Goal: Information Seeking & Learning: Learn about a topic

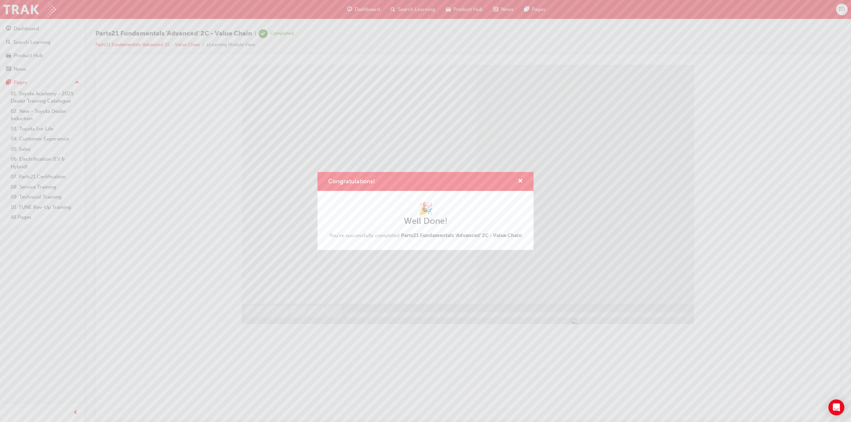
click at [457, 244] on div "🎉 Well Done! You've successfully completed Parts21 Fundamentals 'Advanced' 2C -…" at bounding box center [425, 220] width 216 height 59
click at [519, 181] on span "cross-icon" at bounding box center [520, 182] width 5 height 6
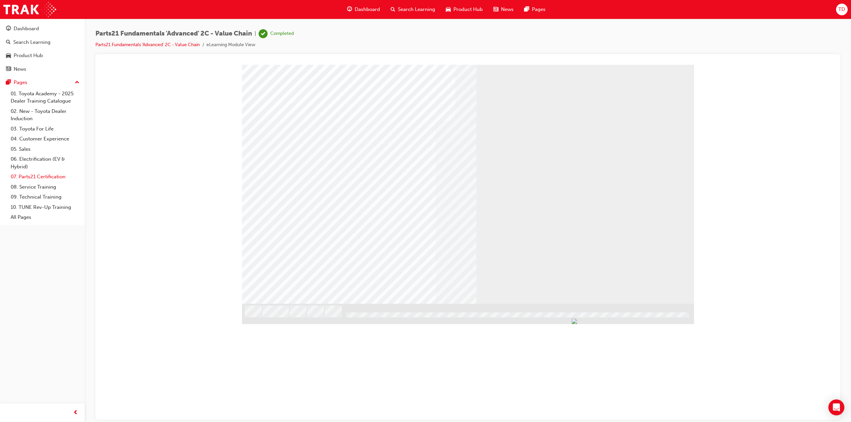
click at [46, 175] on link "07. Parts21 Certification" at bounding box center [45, 177] width 74 height 10
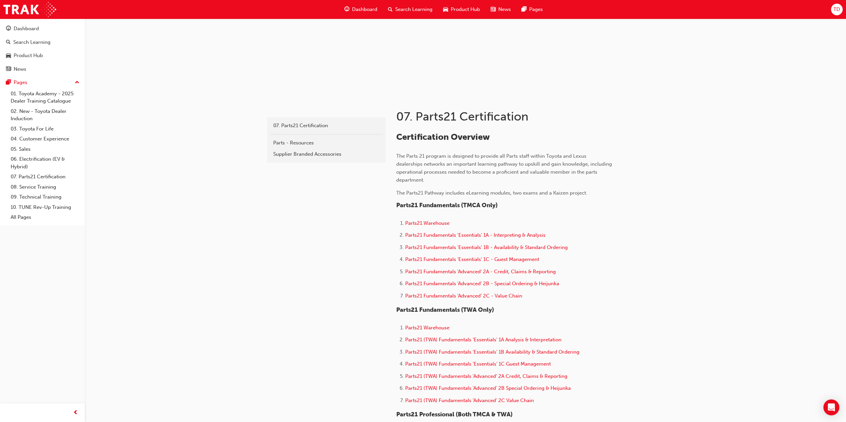
scroll to position [111, 0]
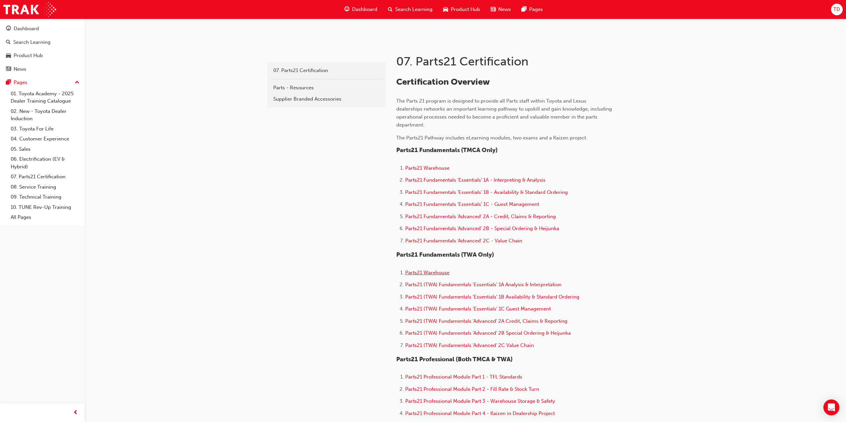
click at [437, 275] on span "Parts21 Warehouse" at bounding box center [427, 273] width 44 height 6
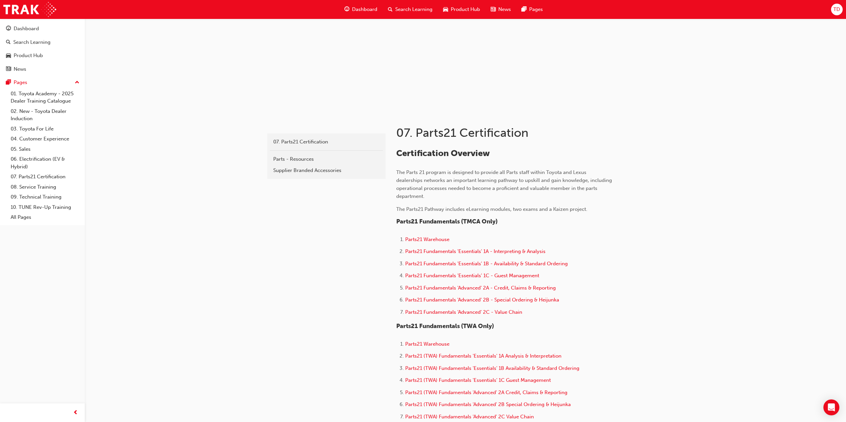
scroll to position [56, 0]
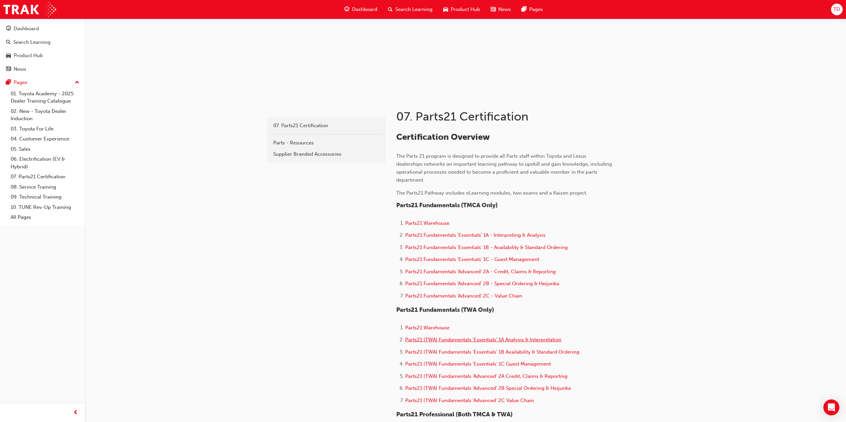
click at [447, 340] on span "Parts21 (TWA) Fundamentals 'Essentials' 1A Analysis & Interpretation" at bounding box center [483, 340] width 156 height 6
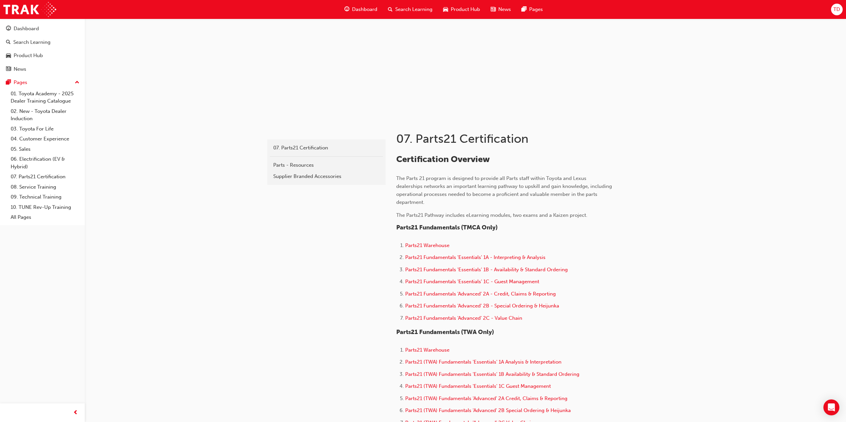
scroll to position [56, 0]
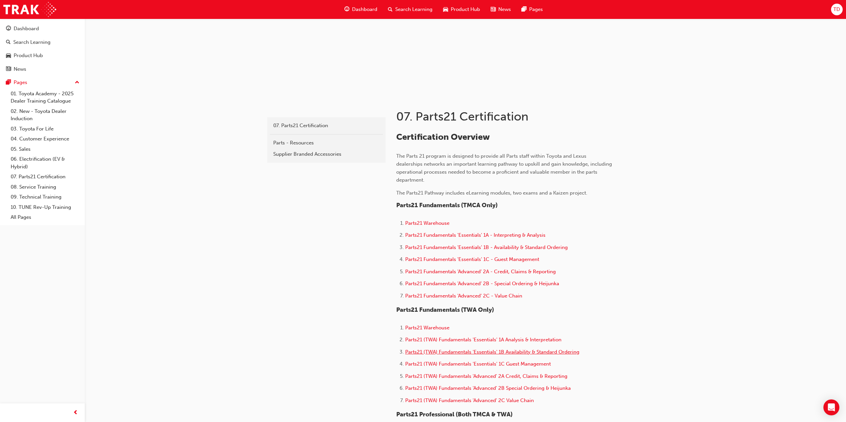
click at [489, 350] on span "Parts21 (TWA) Fundamentals 'Essentials' 1B Availability & Standard Ordering" at bounding box center [492, 352] width 174 height 6
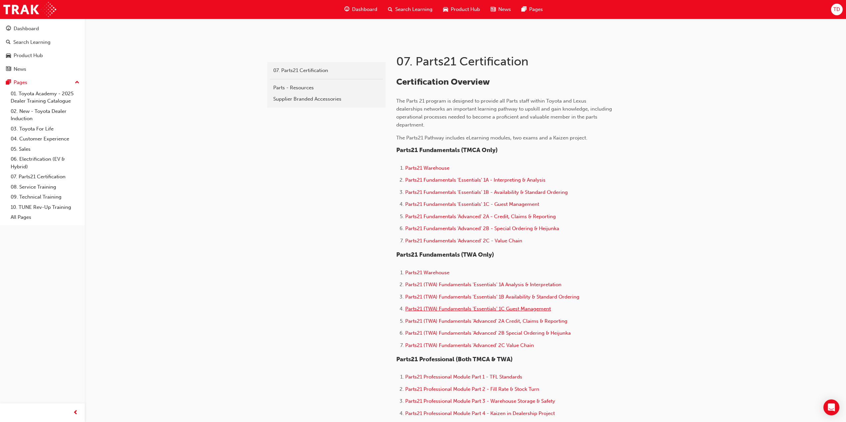
click at [495, 308] on span "Parts21 (TWA) Fundamentals 'Essentials' 1C Guest Management" at bounding box center [478, 309] width 146 height 6
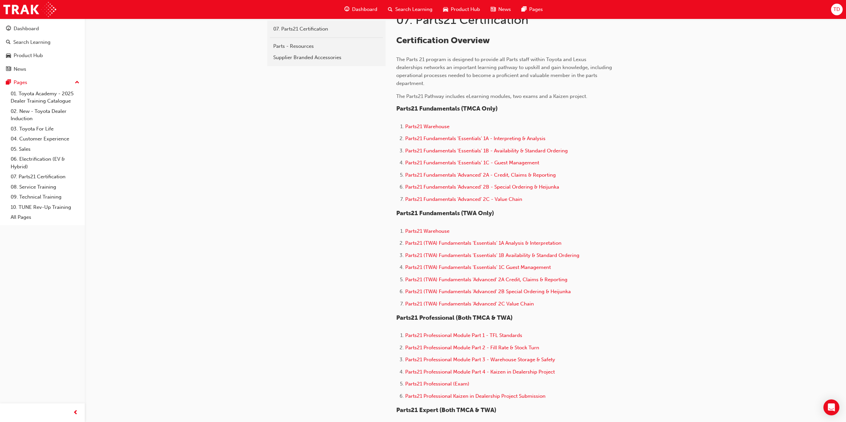
scroll to position [166, 0]
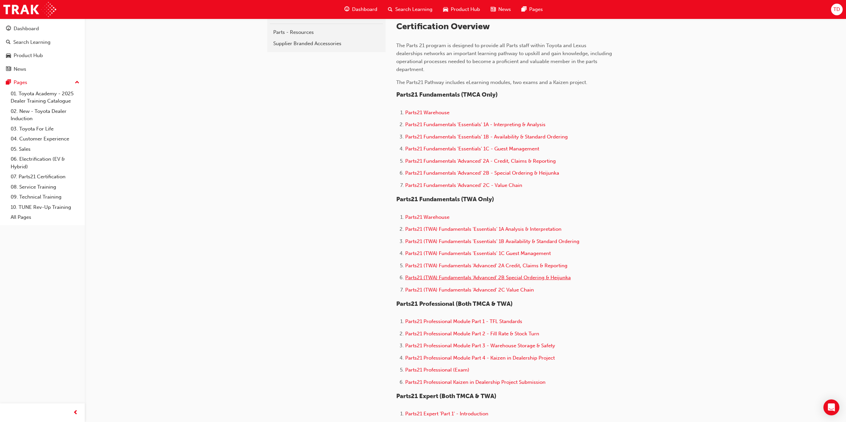
click at [521, 278] on span "Parts21 (TWA) Fundamentals 'Advanced' 2B Special Ordering & Heijunka" at bounding box center [488, 278] width 166 height 6
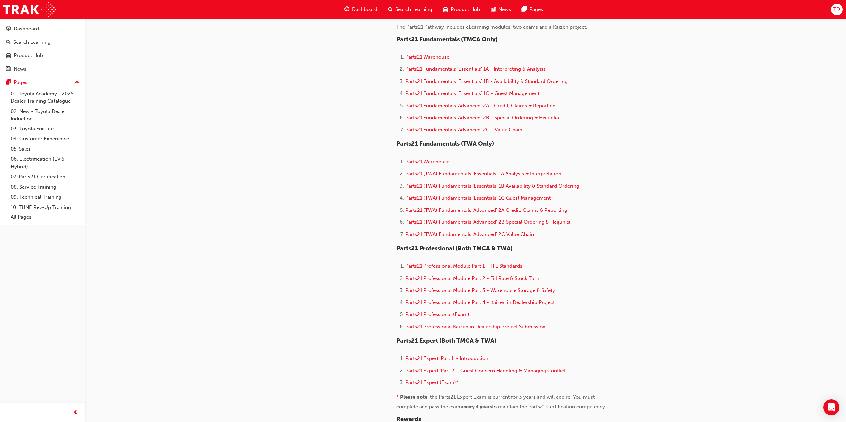
click at [486, 268] on span "Parts21 Professional Module Part 1 - TFL Standards" at bounding box center [463, 266] width 117 height 6
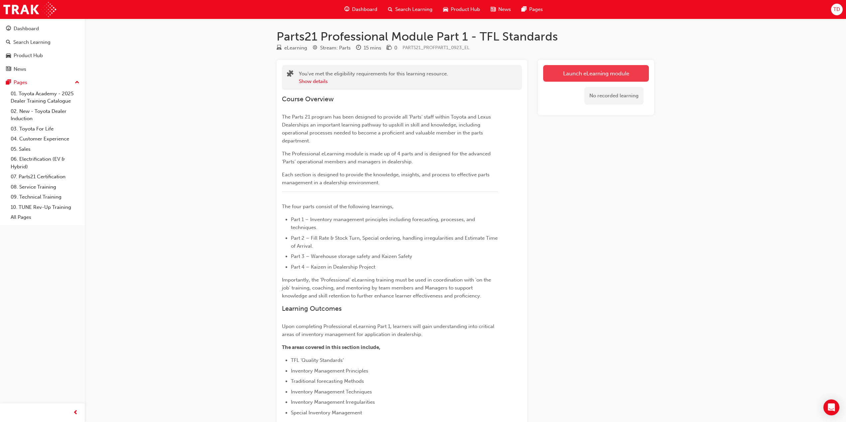
click at [556, 73] on link "Launch eLearning module" at bounding box center [596, 73] width 106 height 17
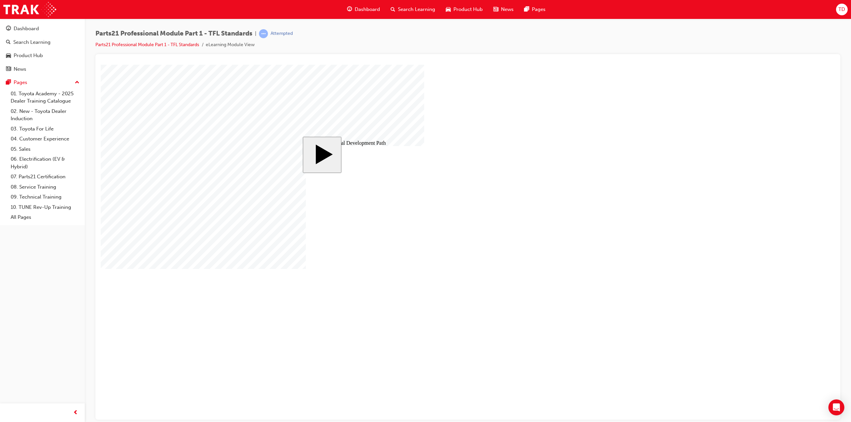
drag, startPoint x: 406, startPoint y: 194, endPoint x: 450, endPoint y: 193, distance: 44.2
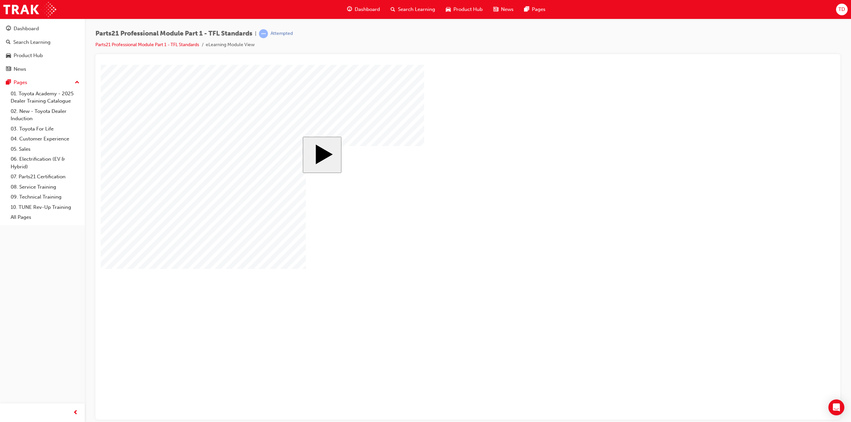
drag, startPoint x: 595, startPoint y: 325, endPoint x: 585, endPoint y: 320, distance: 10.9
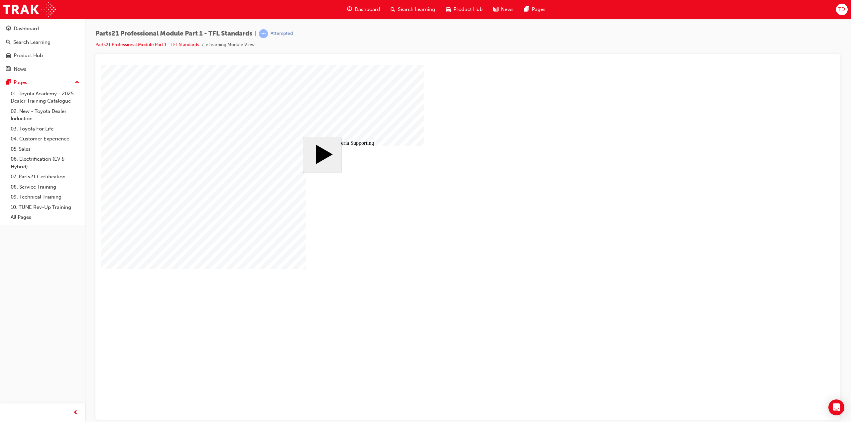
type input "6"
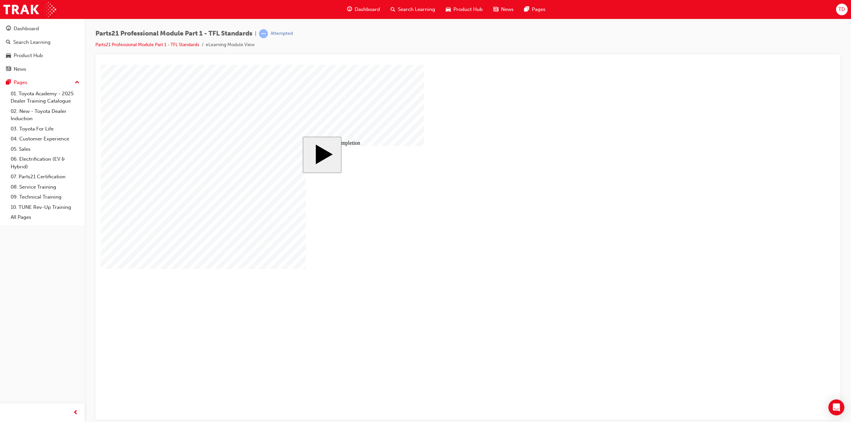
click at [201, 296] on body "slide: Let’s check your understanding. Answer the following questions. Please n…" at bounding box center [468, 241] width 734 height 355
checkbox input "true"
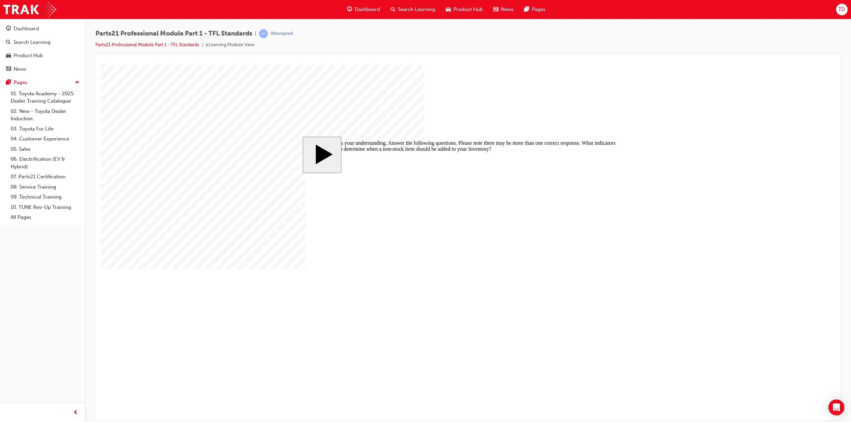
checkbox input "false"
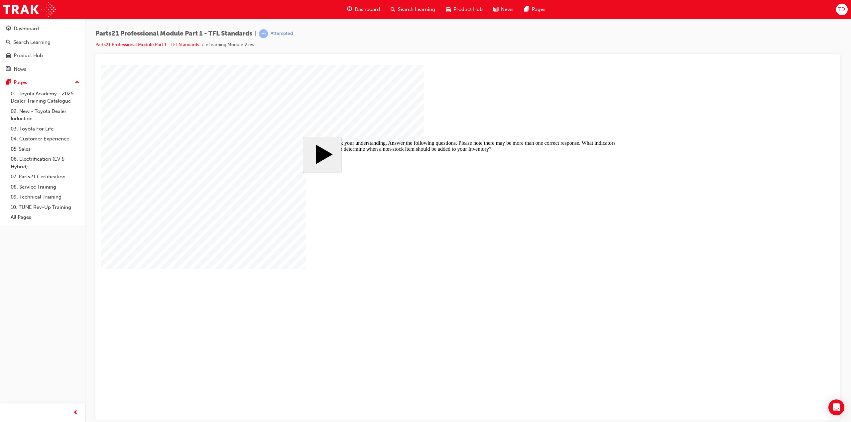
checkbox input "false"
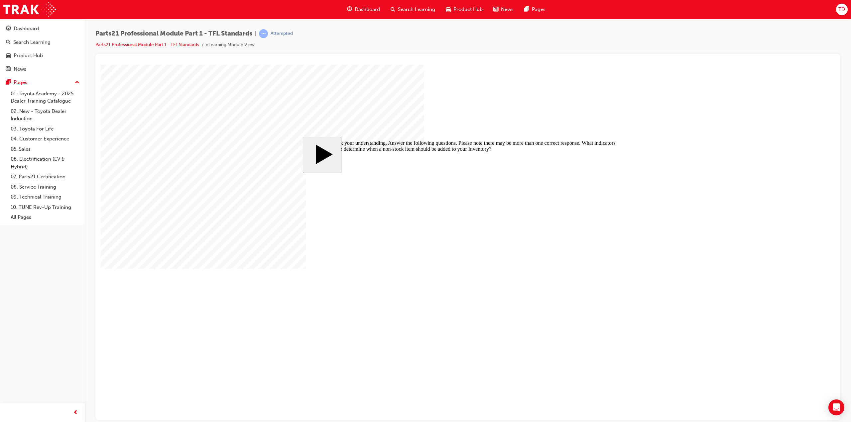
checkbox input "false"
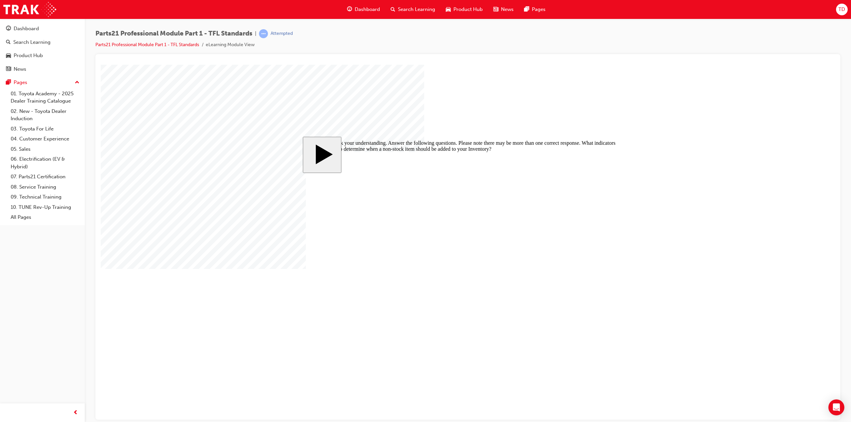
checkbox input "false"
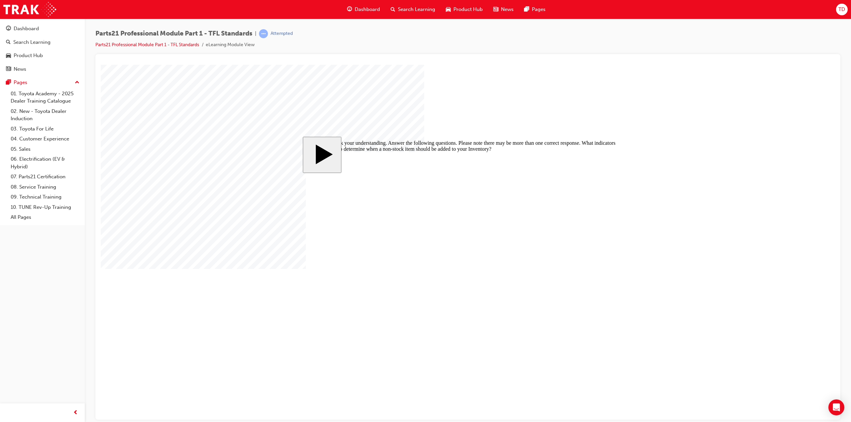
drag, startPoint x: 327, startPoint y: 283, endPoint x: 325, endPoint y: 276, distance: 6.6
checkbox input "false"
checkbox input "true"
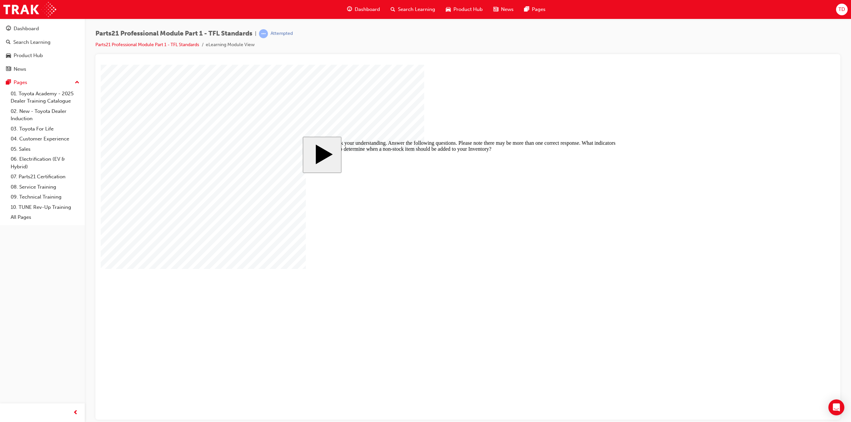
drag, startPoint x: 468, startPoint y: 259, endPoint x: 458, endPoint y: 257, distance: 10.5
checkbox input "true"
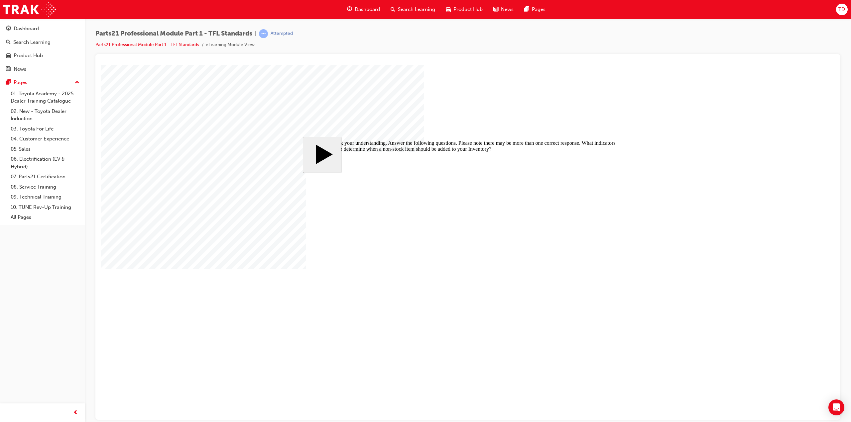
drag, startPoint x: 328, startPoint y: 265, endPoint x: 367, endPoint y: 277, distance: 40.8
checkbox input "false"
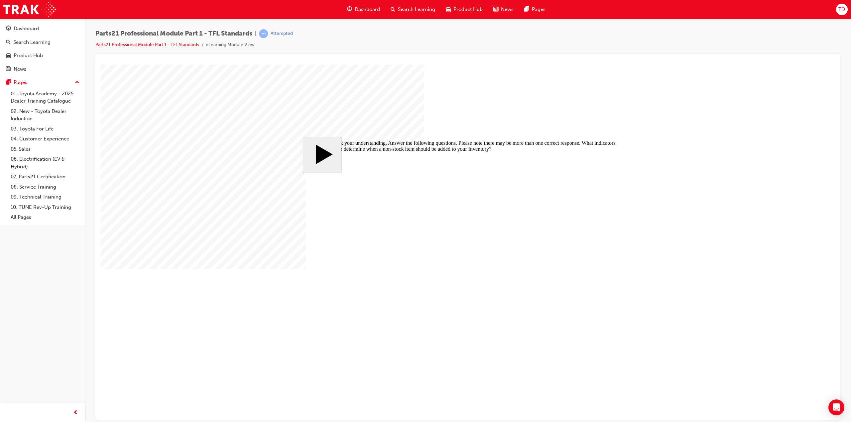
drag, startPoint x: 321, startPoint y: 246, endPoint x: 325, endPoint y: 241, distance: 6.6
checkbox input "false"
checkbox input "true"
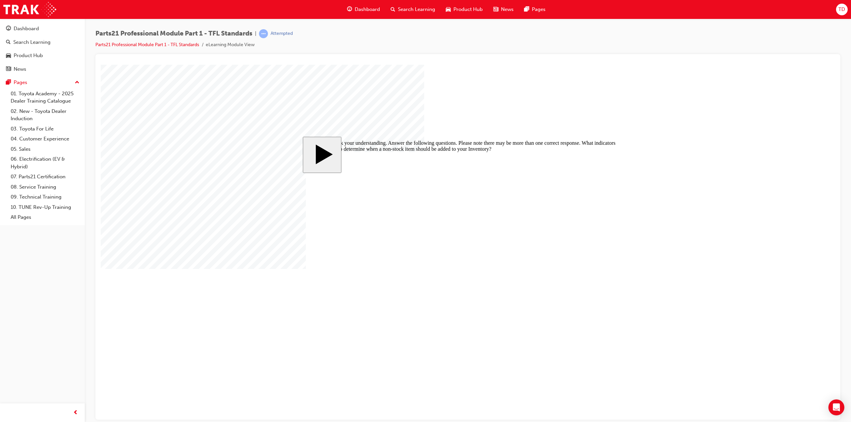
checkbox input "true"
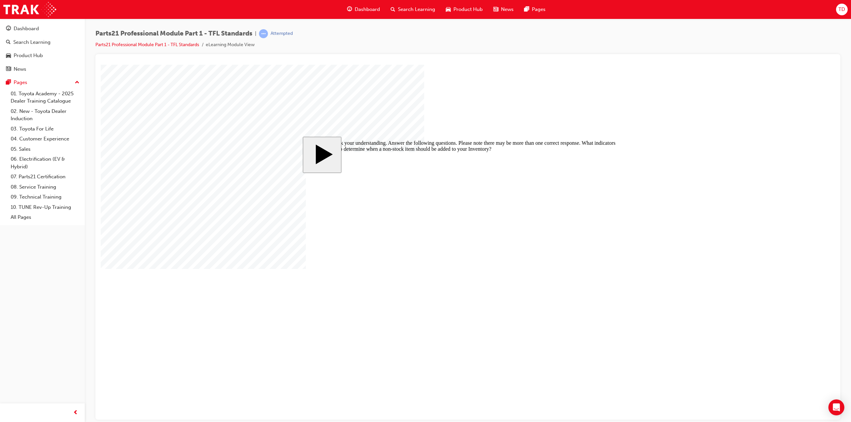
checkbox input "true"
drag, startPoint x: 326, startPoint y: 274, endPoint x: 321, endPoint y: 290, distance: 16.8
checkbox input "true"
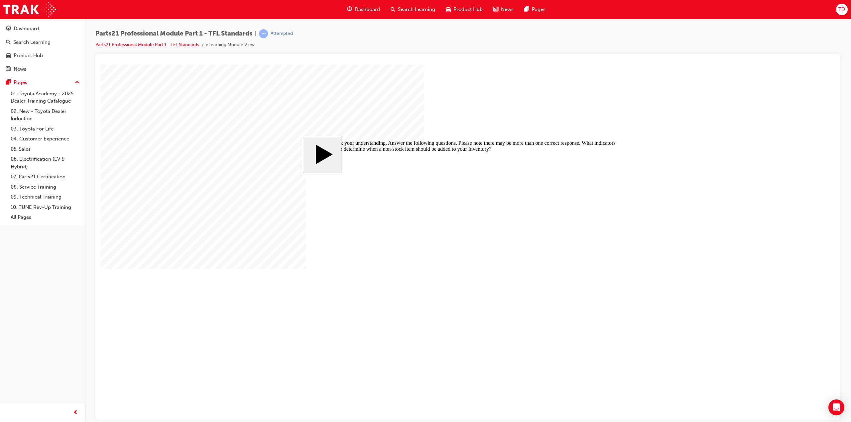
checkbox input "true"
checkbox input "false"
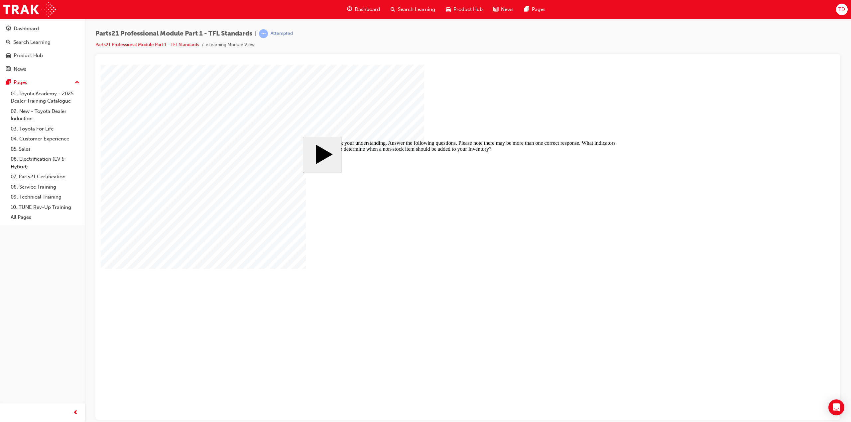
drag, startPoint x: 325, startPoint y: 265, endPoint x: 358, endPoint y: 267, distance: 33.0
checkbox input "false"
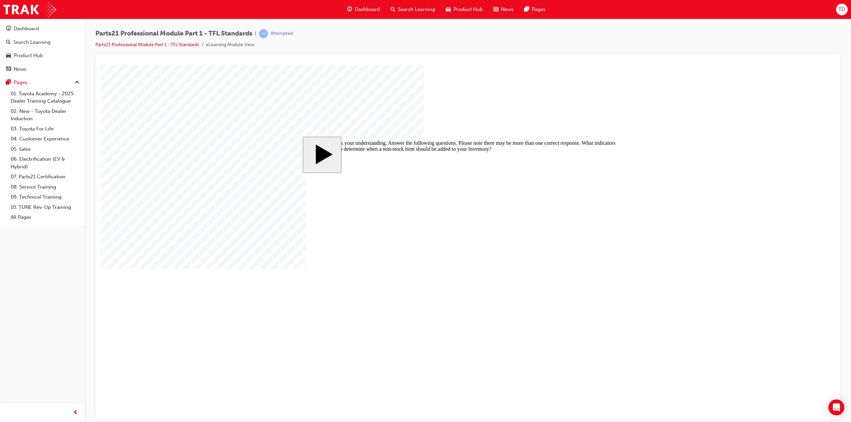
checkbox input "true"
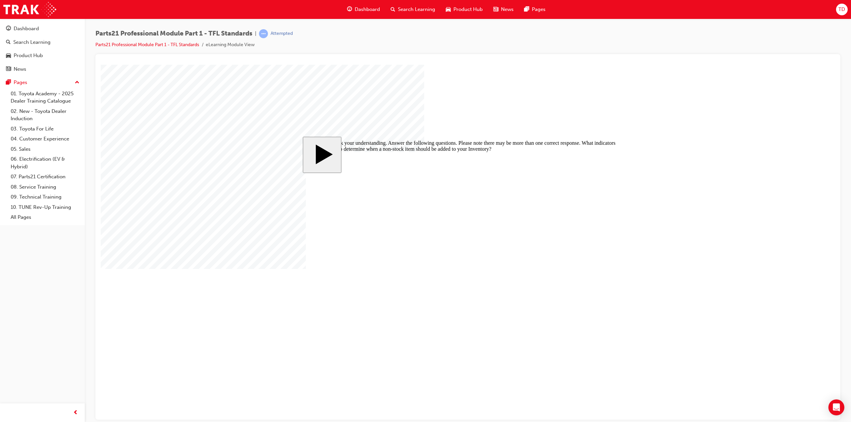
checkbox input "false"
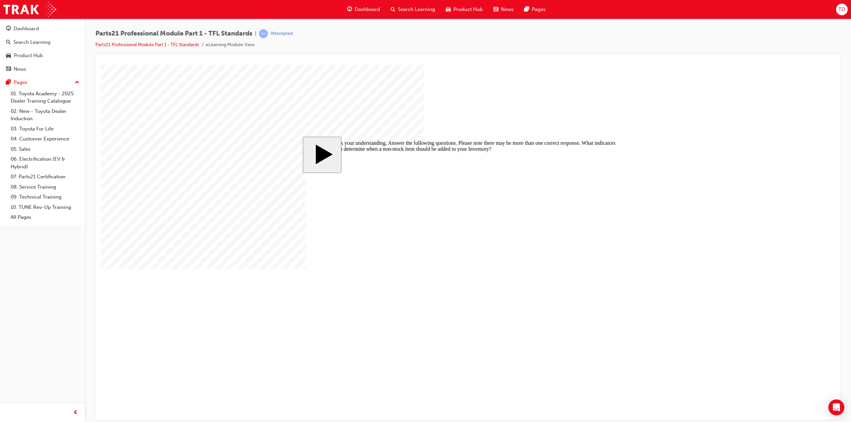
checkbox input "false"
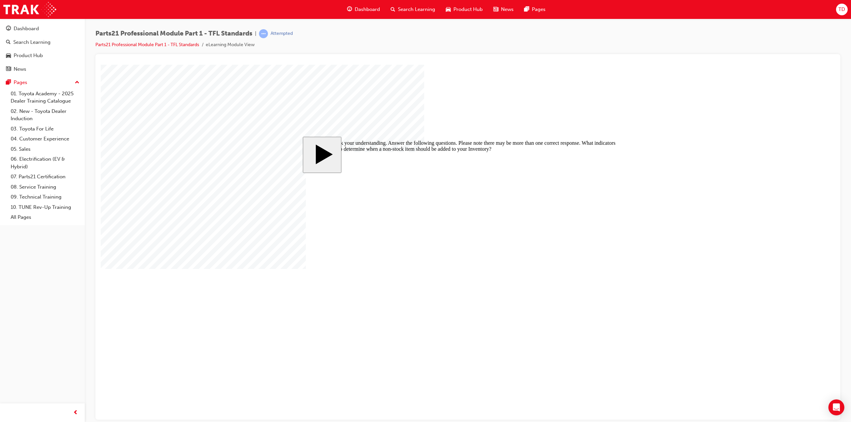
checkbox input "false"
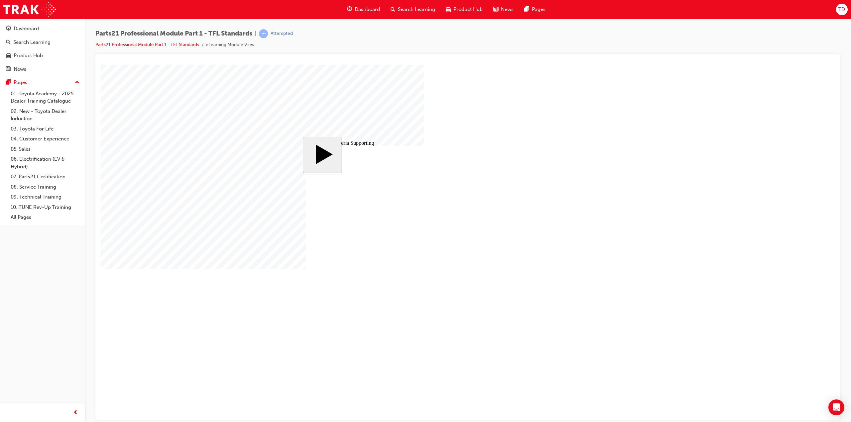
type input "5"
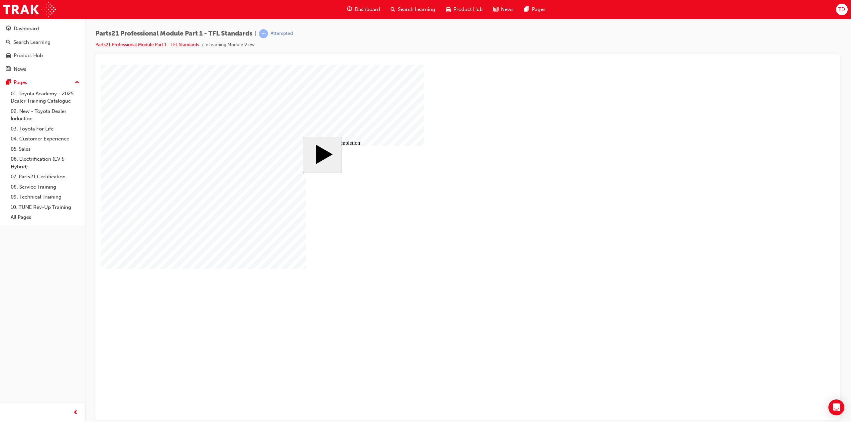
checkbox input "true"
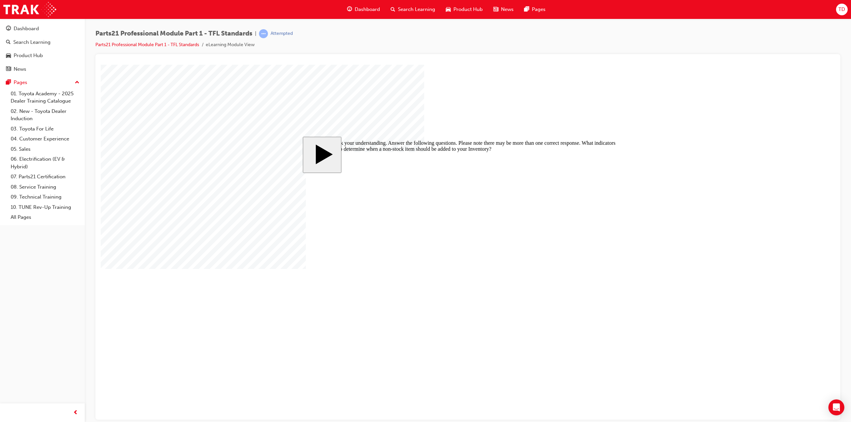
drag, startPoint x: 321, startPoint y: 283, endPoint x: 348, endPoint y: 290, distance: 27.6
checkbox input "true"
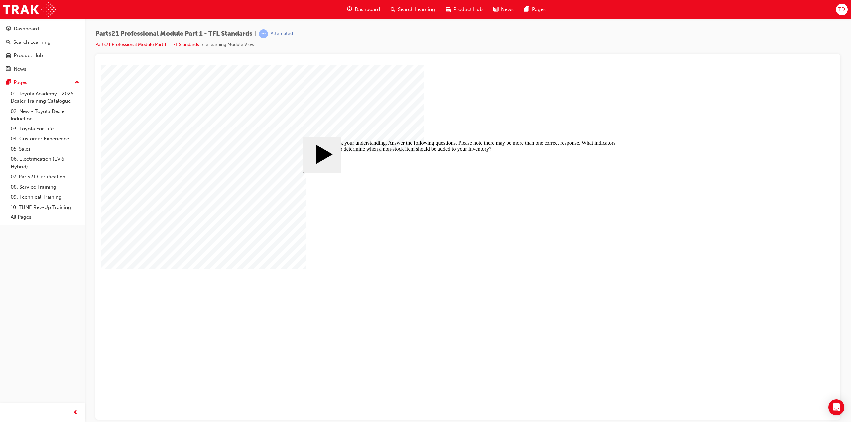
click at [492, 87] on body "slide: Let’s check your understanding. Answer the following questions. Please n…" at bounding box center [468, 241] width 734 height 355
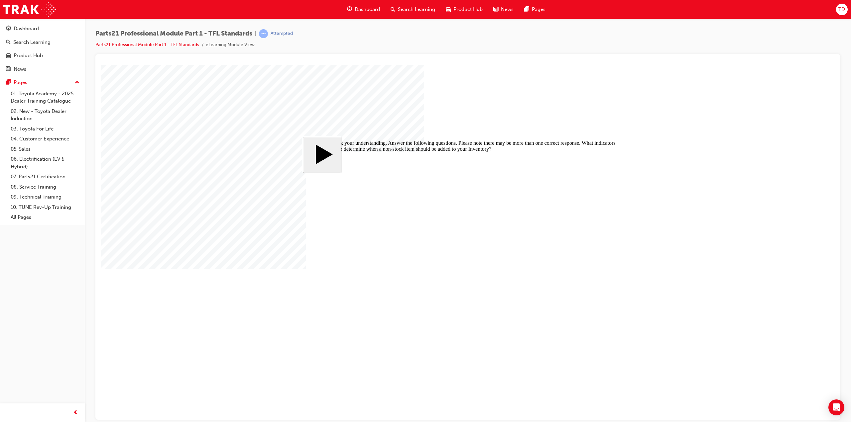
checkbox input "false"
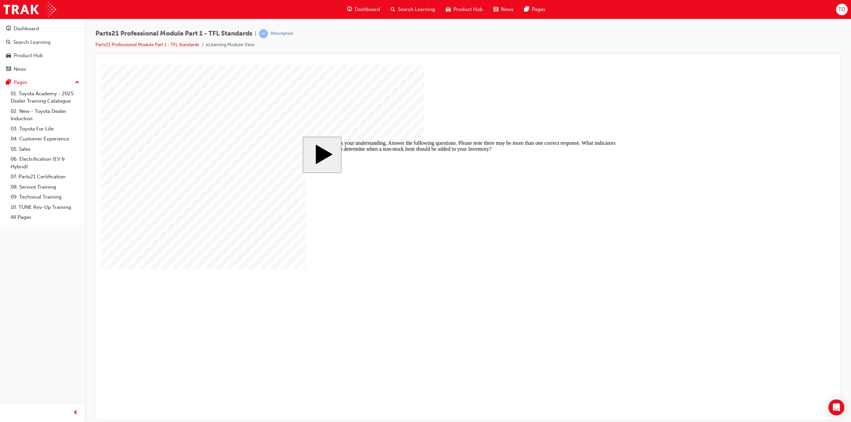
checkbox input "true"
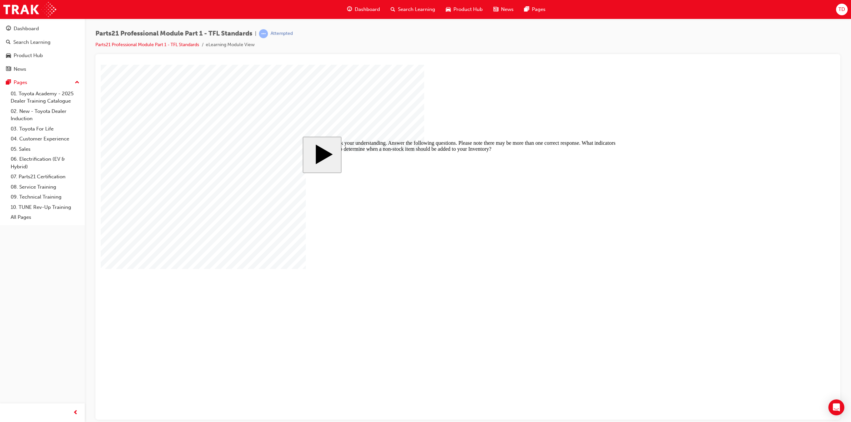
drag, startPoint x: 469, startPoint y: 261, endPoint x: 465, endPoint y: 261, distance: 4.4
drag, startPoint x: 327, startPoint y: 273, endPoint x: 462, endPoint y: 306, distance: 139.7
checkbox input "true"
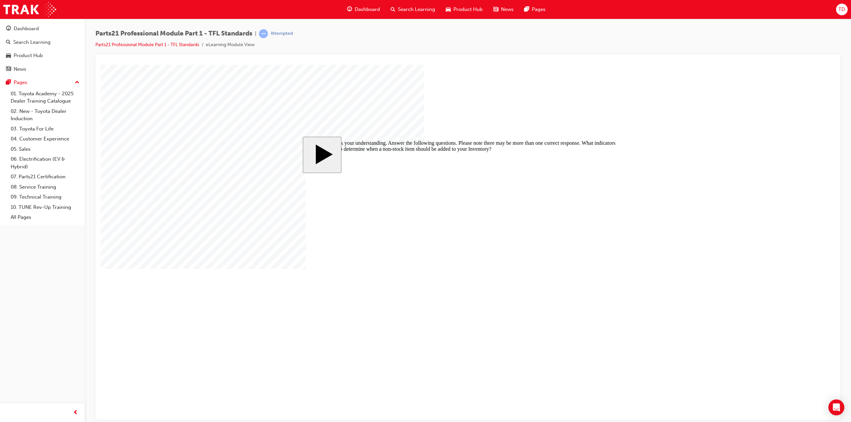
checkbox input "true"
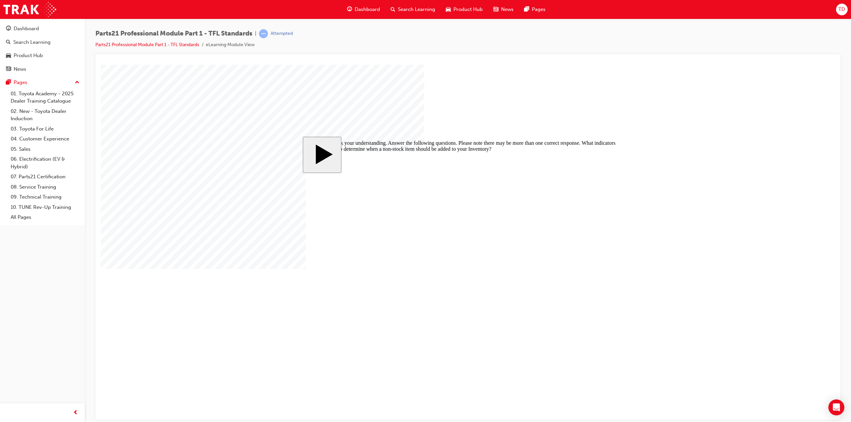
drag, startPoint x: 467, startPoint y: 259, endPoint x: 408, endPoint y: 273, distance: 60.4
checkbox input "false"
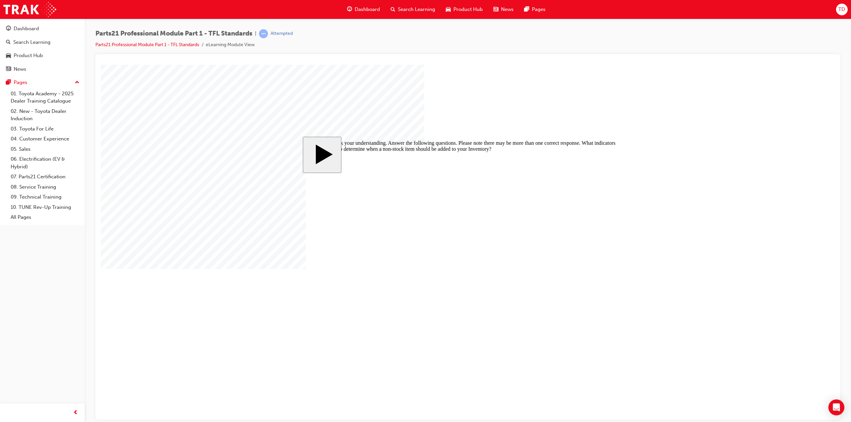
drag, startPoint x: 451, startPoint y: 255, endPoint x: 344, endPoint y: 263, distance: 108.0
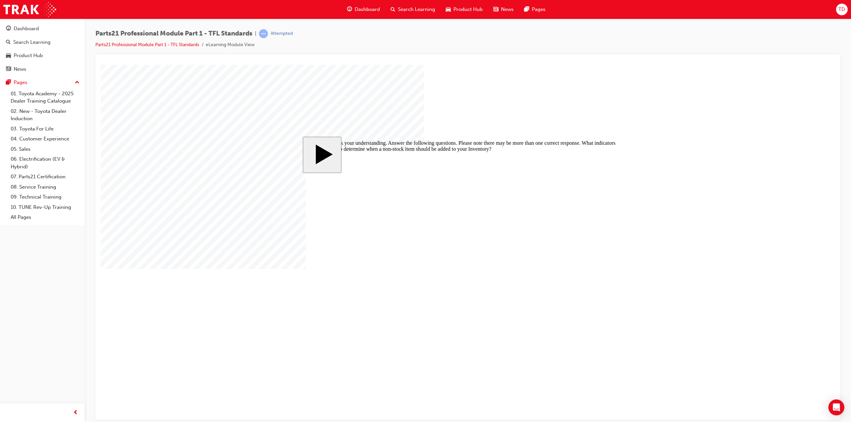
drag, startPoint x: 468, startPoint y: 260, endPoint x: 389, endPoint y: 275, distance: 80.4
drag, startPoint x: 327, startPoint y: 256, endPoint x: 325, endPoint y: 247, distance: 9.2
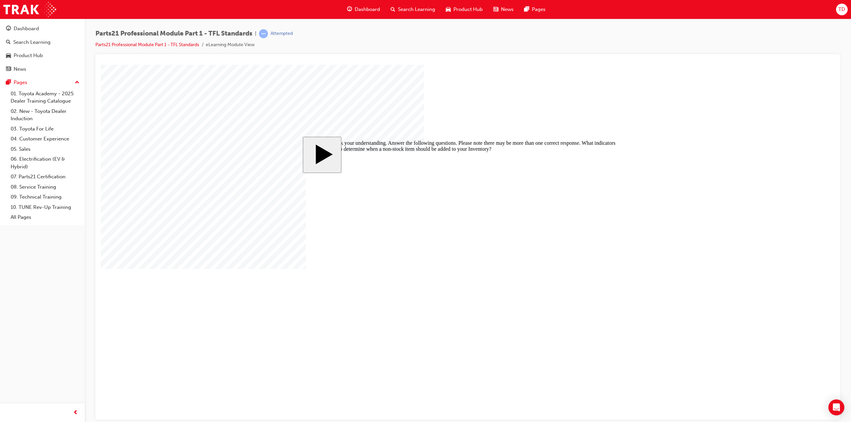
checkbox input "false"
checkbox input "true"
drag, startPoint x: 467, startPoint y: 255, endPoint x: 461, endPoint y: 254, distance: 6.0
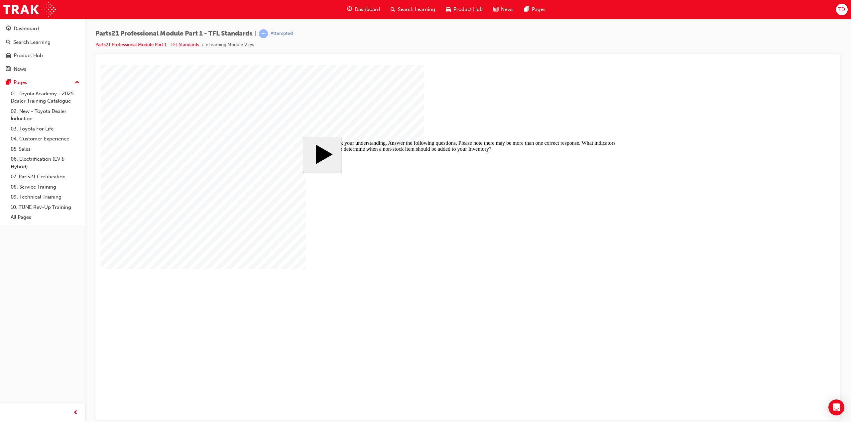
checkbox input "false"
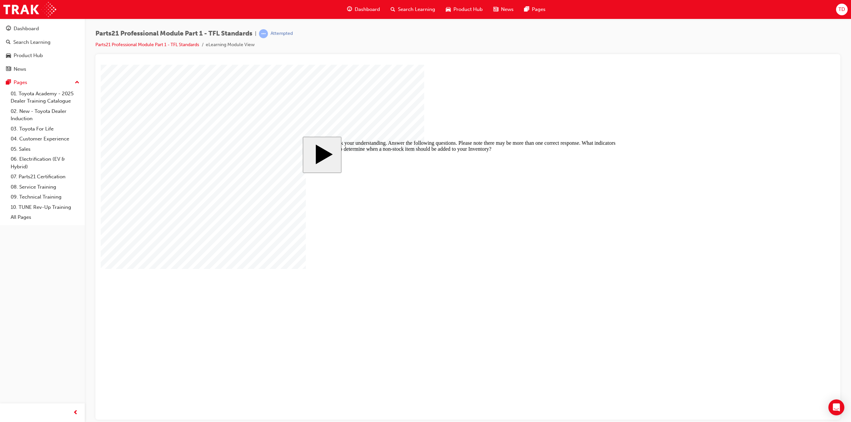
checkbox input "false"
checkbox input "true"
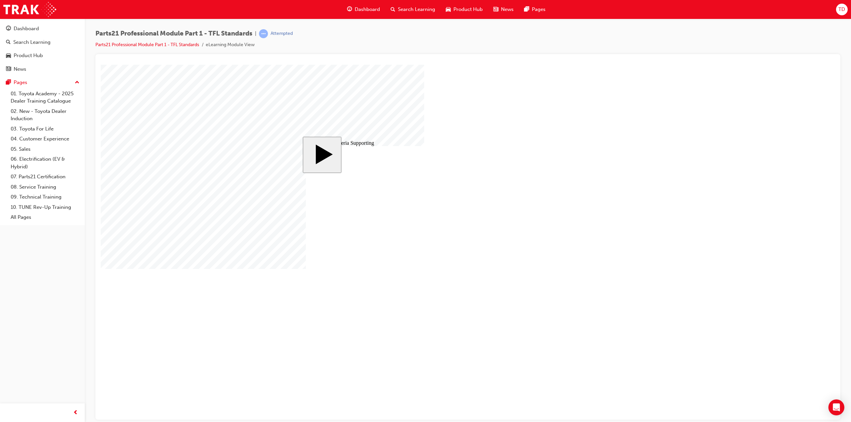
checkbox input "true"
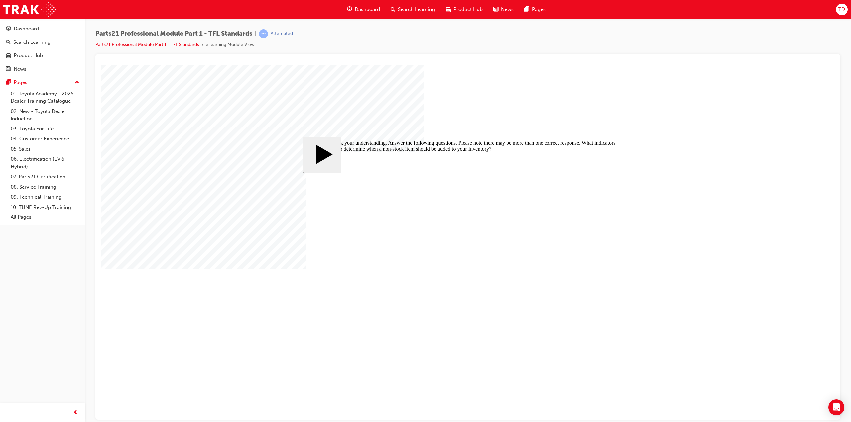
checkbox input "true"
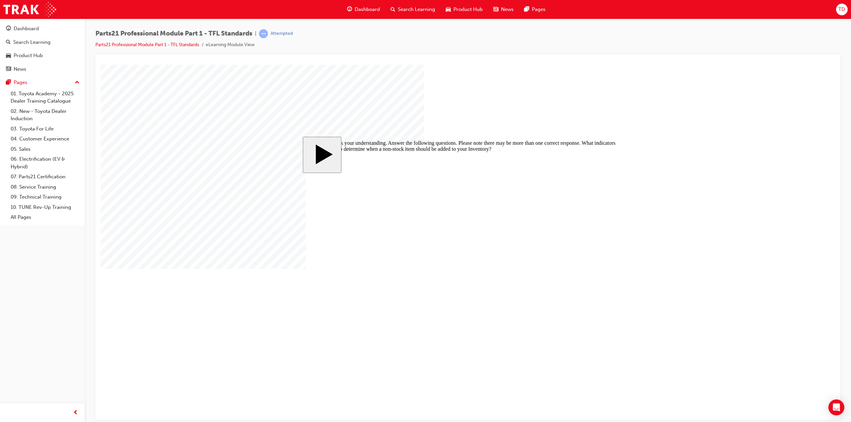
checkbox input "true"
drag, startPoint x: 459, startPoint y: 257, endPoint x: 444, endPoint y: 257, distance: 15.3
drag, startPoint x: 327, startPoint y: 297, endPoint x: 460, endPoint y: 315, distance: 134.4
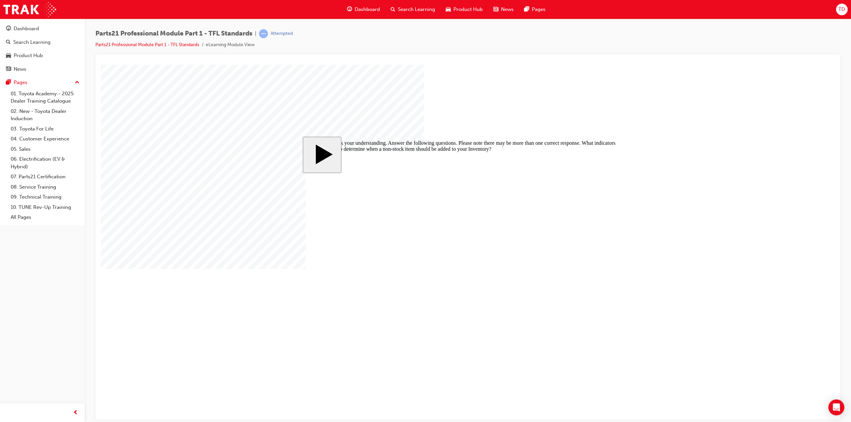
checkbox input "true"
drag, startPoint x: 456, startPoint y: 256, endPoint x: 446, endPoint y: 255, distance: 9.4
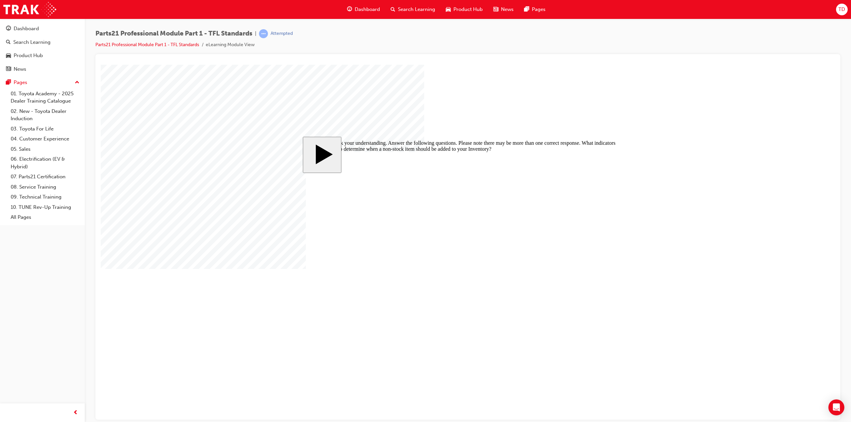
checkbox input "true"
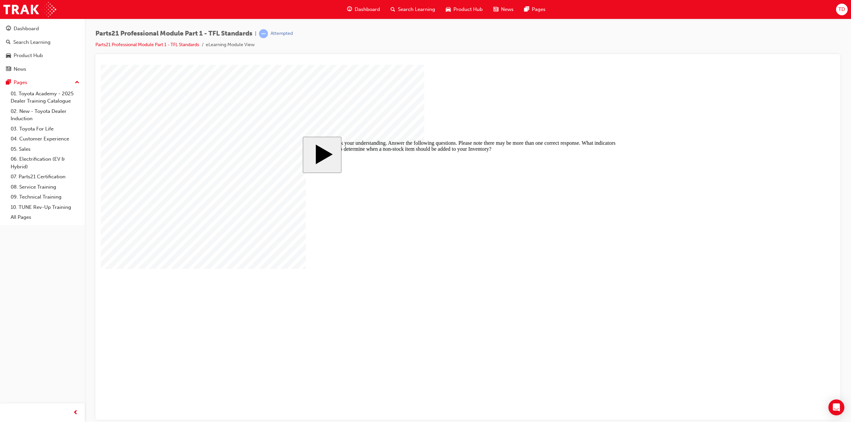
checkbox input "false"
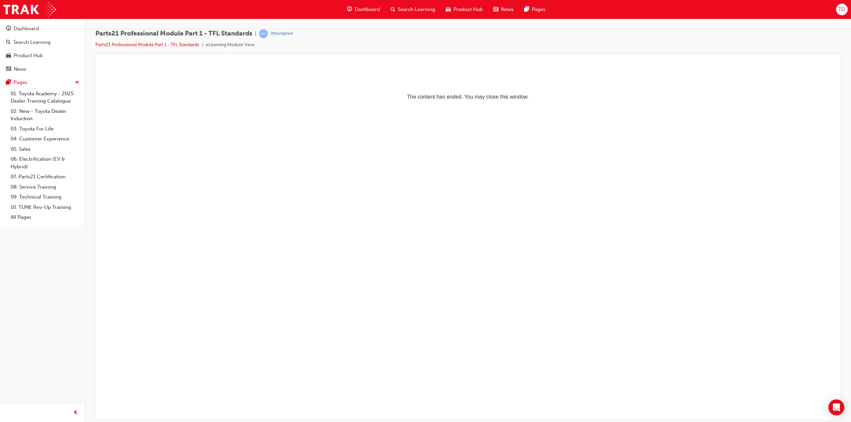
click at [520, 105] on html "The content has ended. You may close this window." at bounding box center [468, 84] width 734 height 41
